Goal: Task Accomplishment & Management: Complete application form

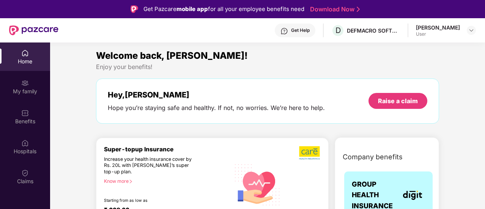
click at [29, 62] on div "Home" at bounding box center [25, 62] width 50 height 8
click at [396, 98] on div "Raise a claim" at bounding box center [398, 101] width 40 height 8
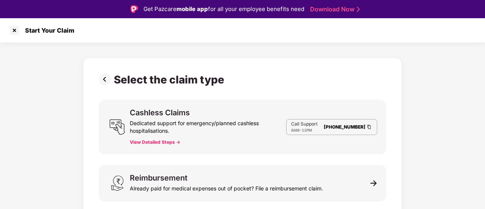
scroll to position [4, 0]
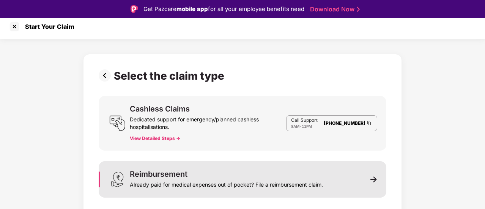
click at [236, 190] on div "Reimbursement Already paid for medical expenses out of pocket? File a reimburse…" at bounding box center [243, 179] width 288 height 36
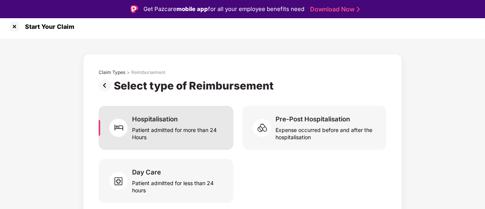
scroll to position [8, 0]
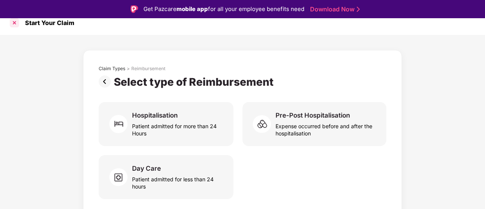
click at [14, 23] on div at bounding box center [14, 23] width 12 height 12
